Goal: Browse casually

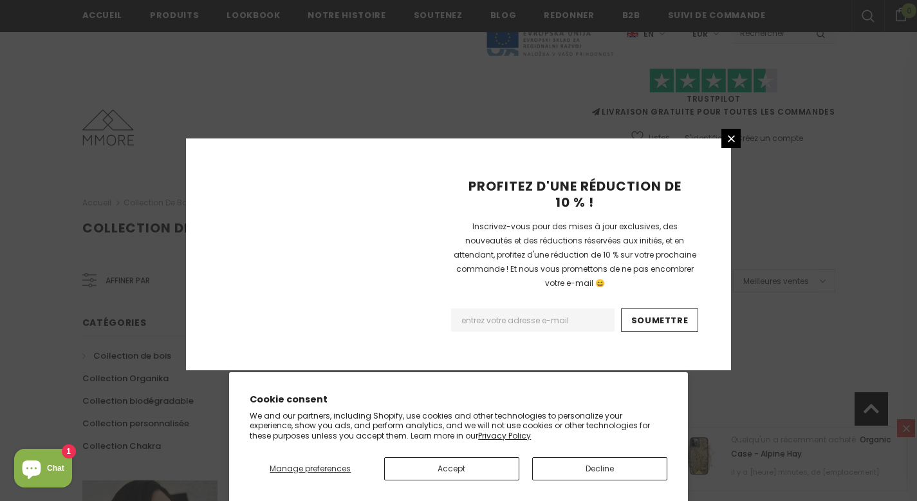
scroll to position [850, 0]
